Goal: Task Accomplishment & Management: Complete application form

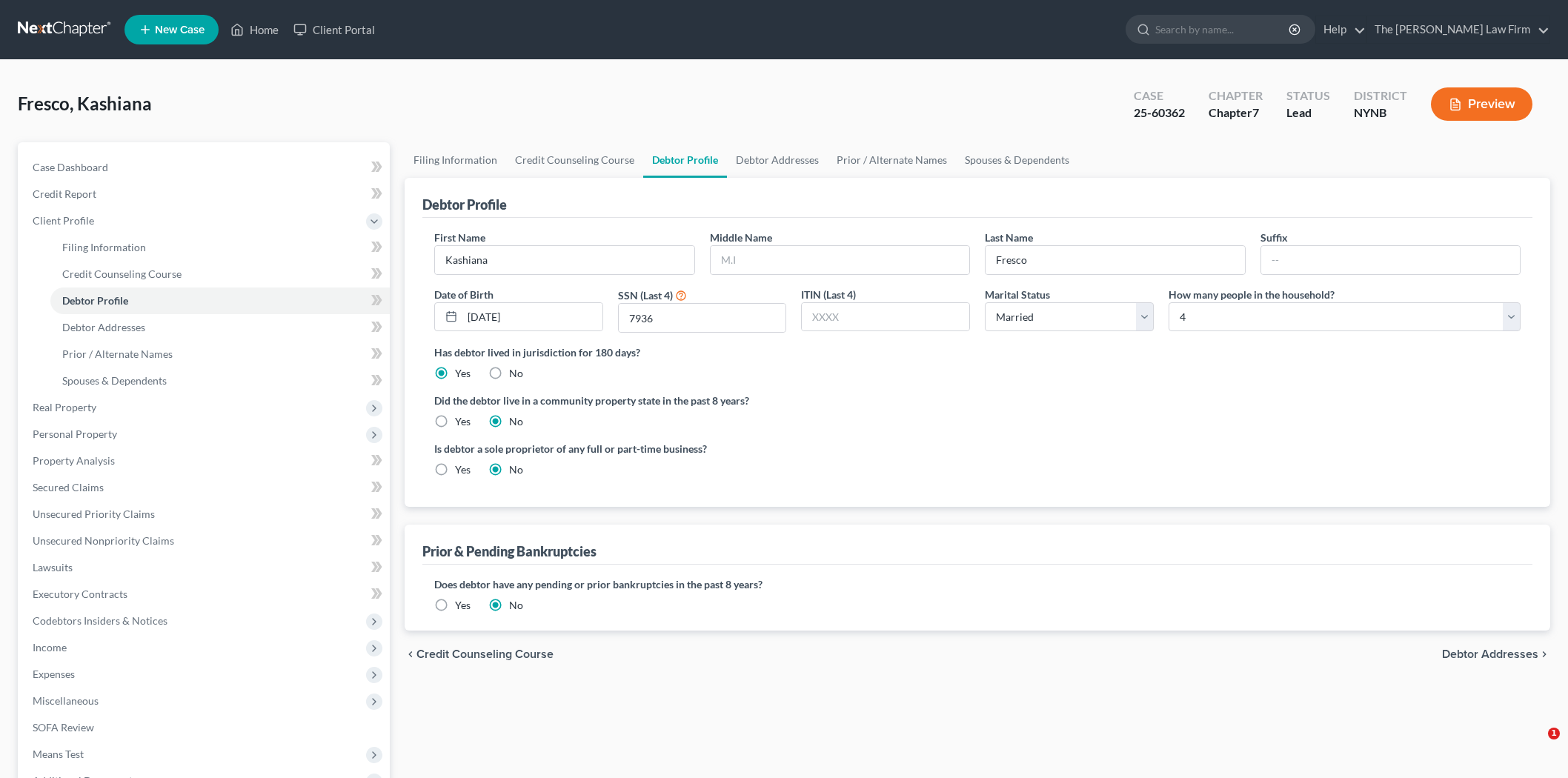
select select "1"
select select "3"
click at [76, 31] on link at bounding box center [65, 30] width 94 height 27
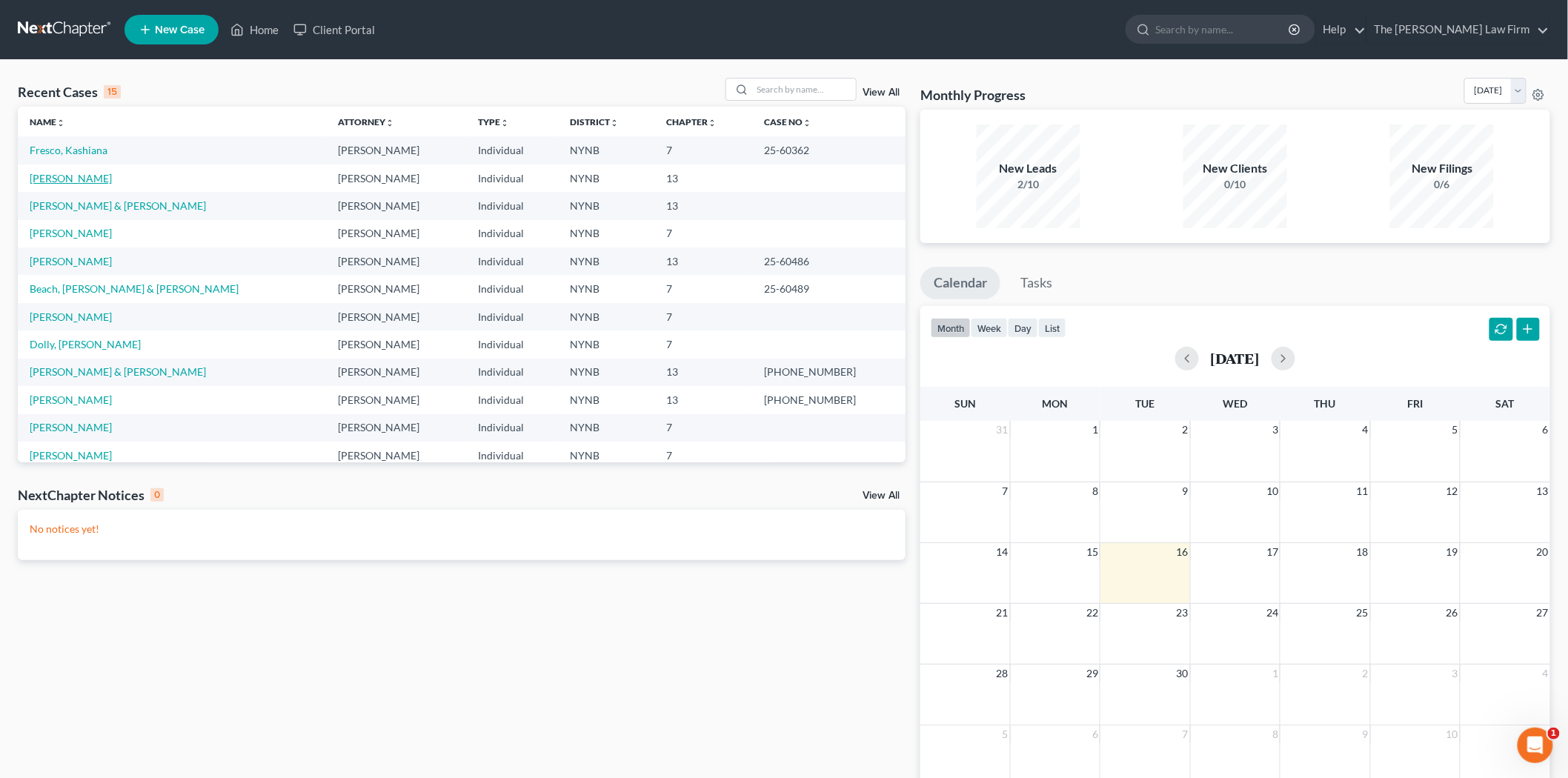
click at [74, 175] on link "[PERSON_NAME]" at bounding box center [71, 178] width 82 height 13
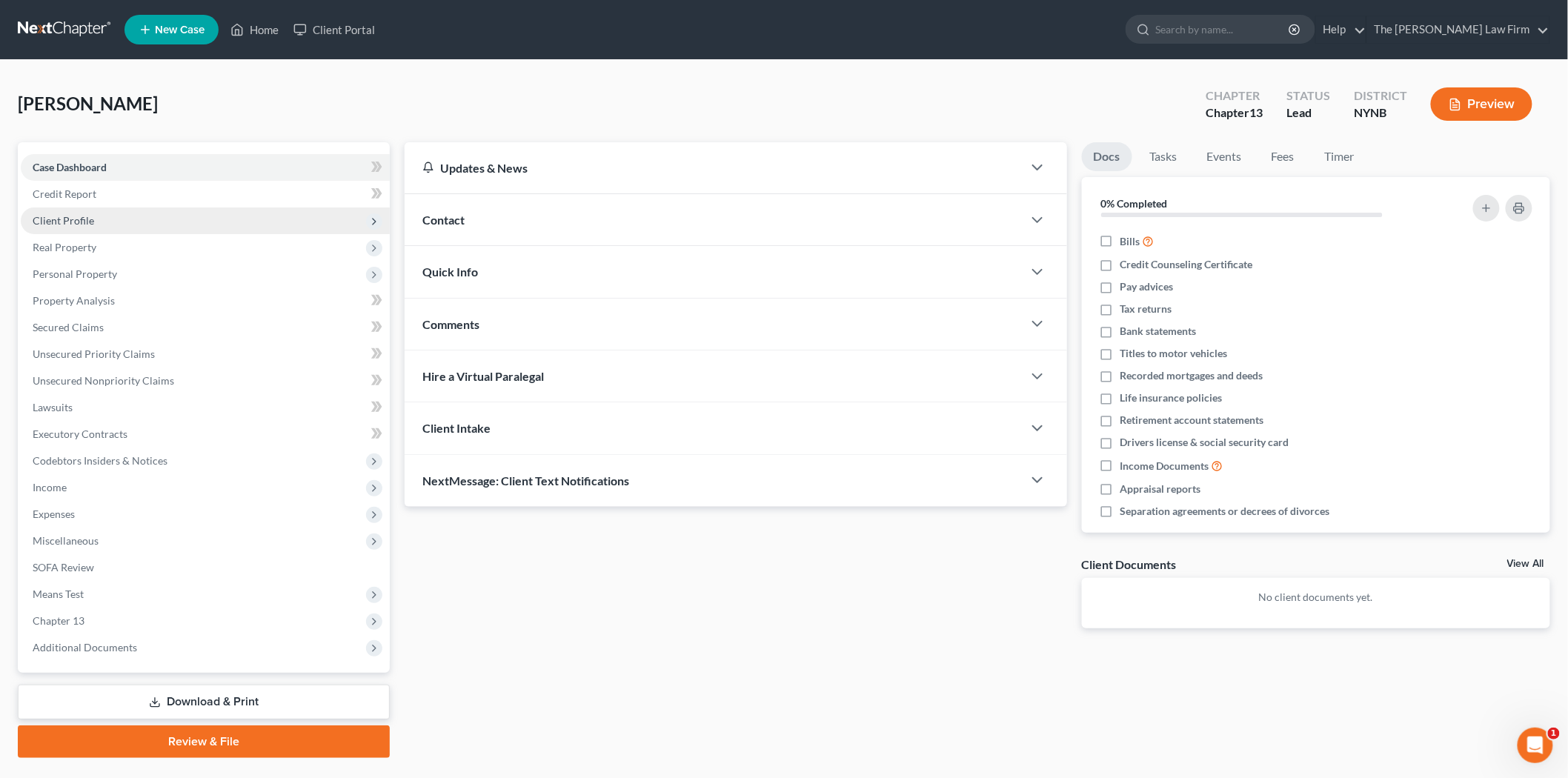
click at [156, 212] on span "Client Profile" at bounding box center [205, 221] width 369 height 27
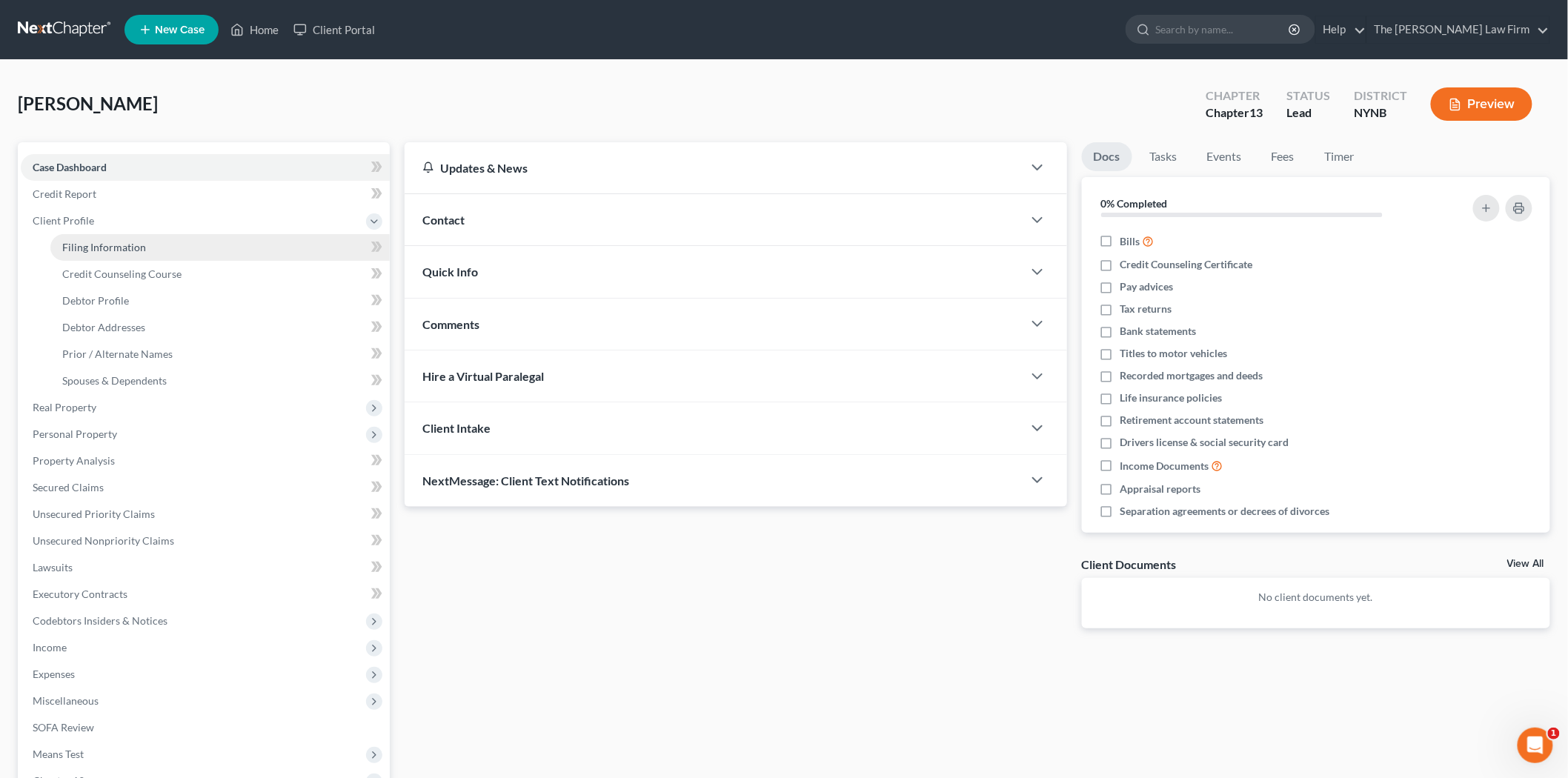
click at [181, 250] on link "Filing Information" at bounding box center [220, 247] width 340 height 27
select select "1"
select select "0"
select select "3"
select select "35"
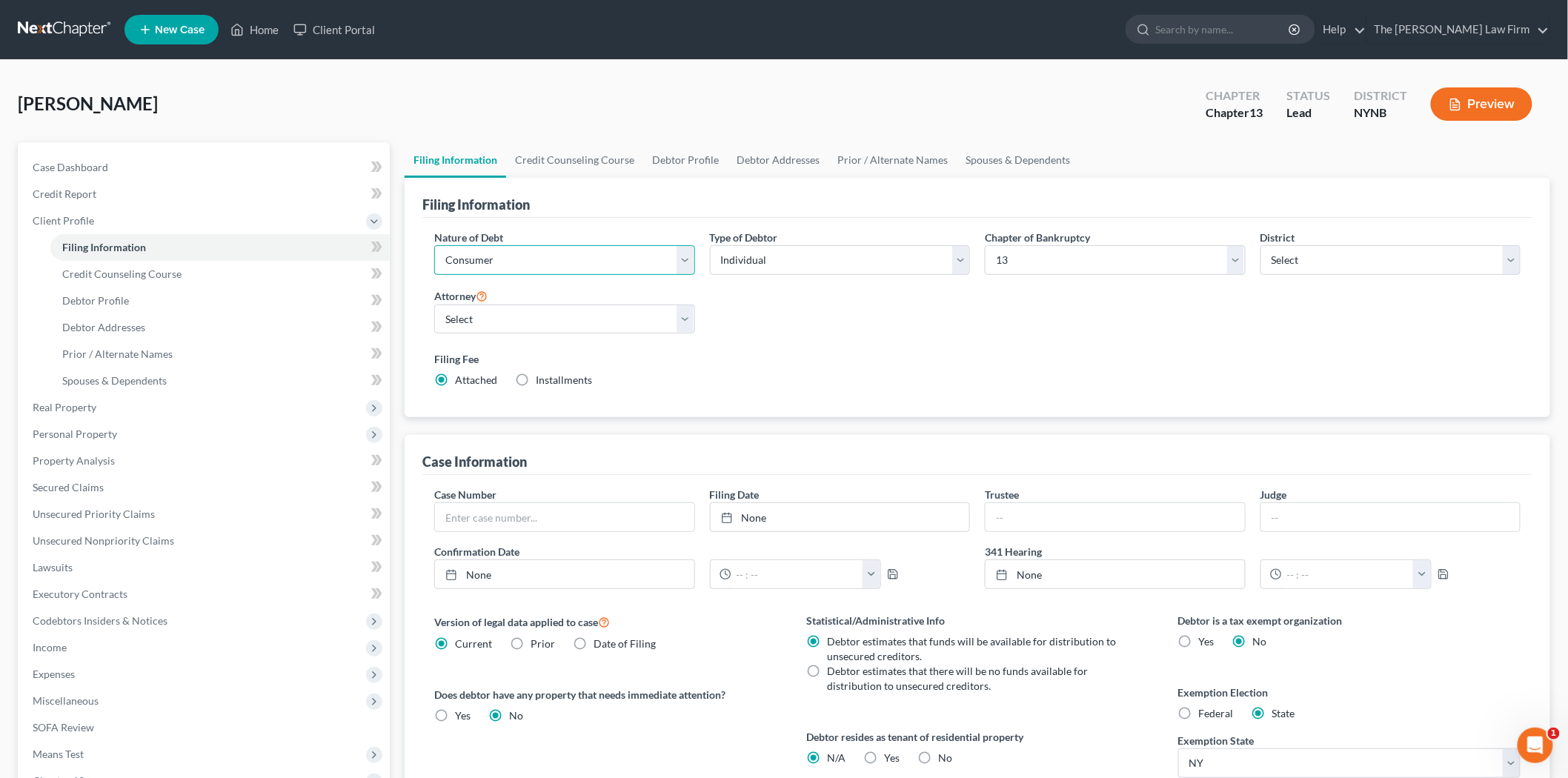
click at [476, 265] on select "Select Business Consumer Other" at bounding box center [565, 260] width 261 height 30
click at [475, 265] on select "Select Business Consumer Other" at bounding box center [565, 260] width 261 height 30
click at [476, 265] on select "Select Business Consumer Other" at bounding box center [565, 260] width 261 height 30
select select "2"
click at [434, 245] on select "Select Business Consumer Other" at bounding box center [565, 260] width 261 height 30
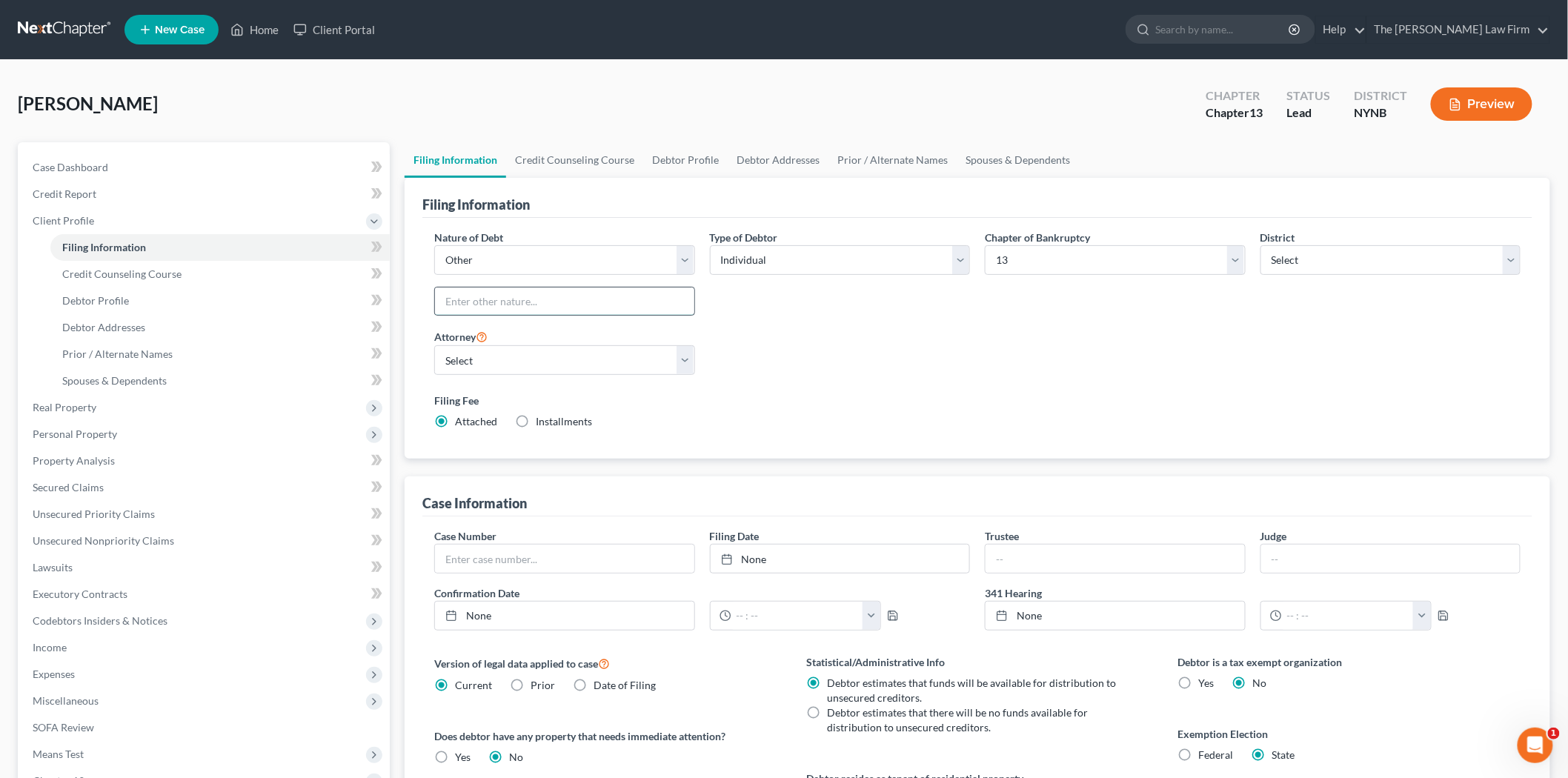
click at [482, 298] on input "text" at bounding box center [565, 301] width 259 height 28
type input "Real Property Back Taxes"
click at [595, 555] on input "text" at bounding box center [565, 558] width 259 height 28
click at [604, 163] on link "Credit Counseling Course" at bounding box center [574, 160] width 137 height 35
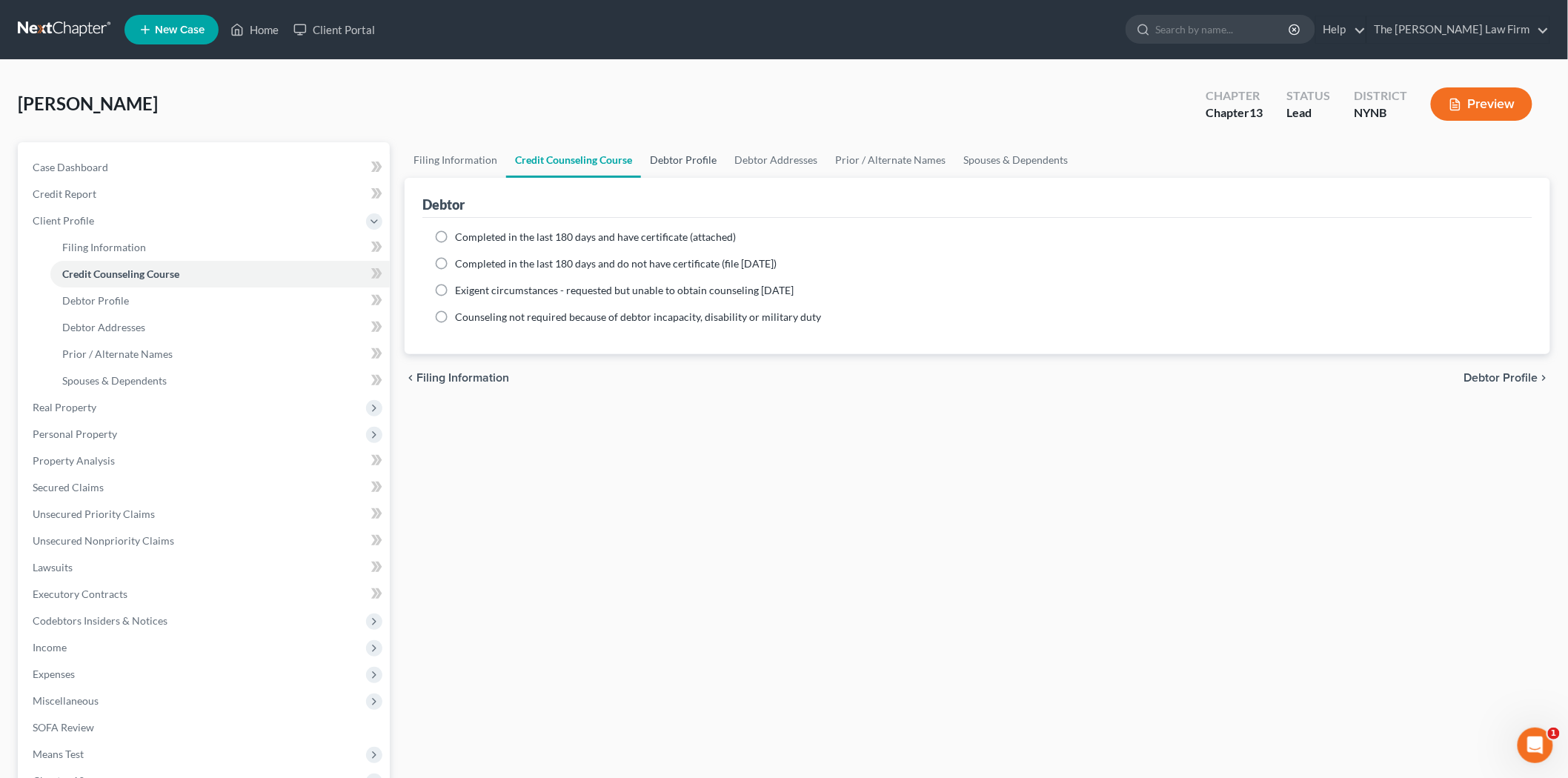
click at [691, 167] on link "Debtor Profile" at bounding box center [683, 160] width 85 height 35
select select "0"
